Goal: Navigation & Orientation: Go to known website

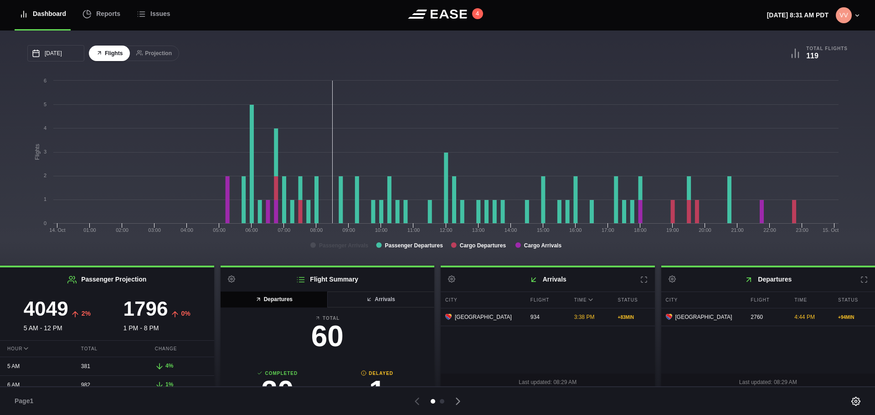
click at [341, 400] on div at bounding box center [438, 401] width 390 height 13
